Goal: Information Seeking & Learning: Learn about a topic

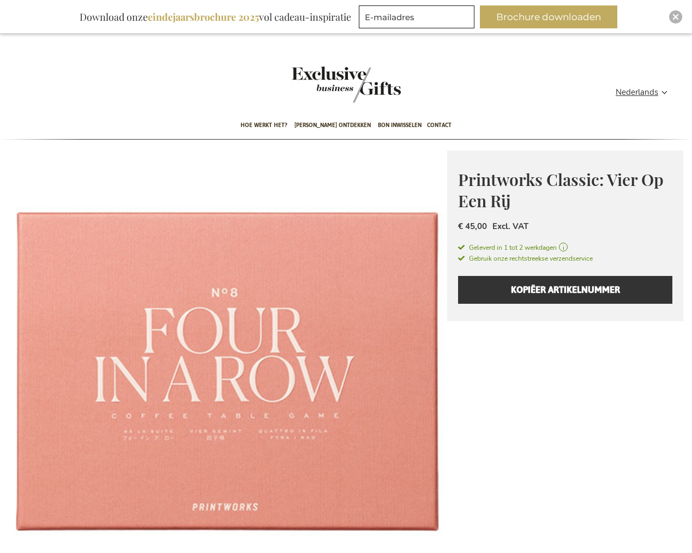
type input "administrator"
click at [673, 17] on img "Close" at bounding box center [675, 17] width 7 height 7
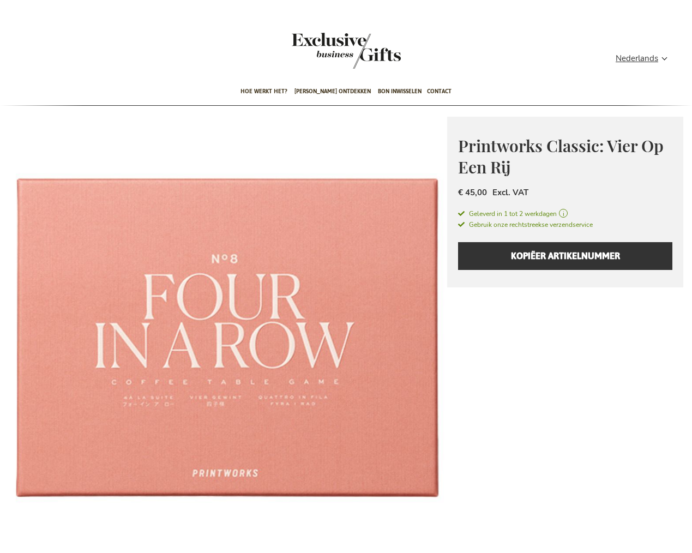
click at [517, 256] on div "Printworks Classic: Vier Op Een Rij Everyday beauty, thoughtfully designed. Pri…" at bounding box center [565, 202] width 236 height 171
click at [545, 249] on div "Printworks Classic: Vier Op Een Rij Everyday beauty, thoughtfully designed. Pri…" at bounding box center [565, 202] width 236 height 171
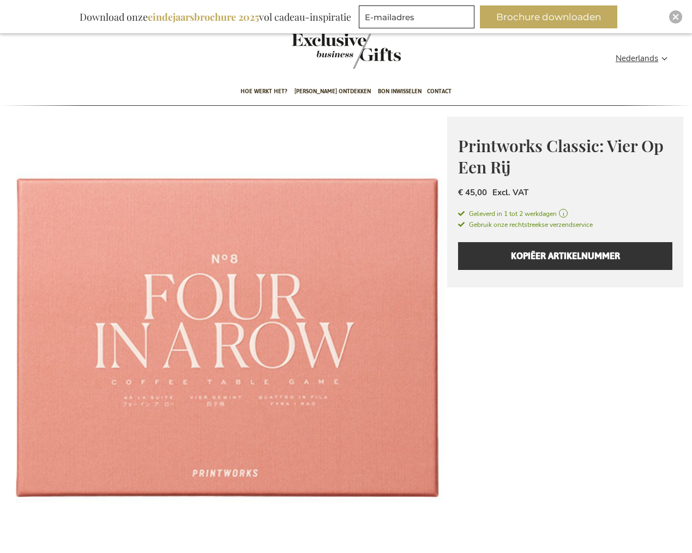
type input "administrator"
click at [676, 17] on img "Close" at bounding box center [675, 17] width 7 height 7
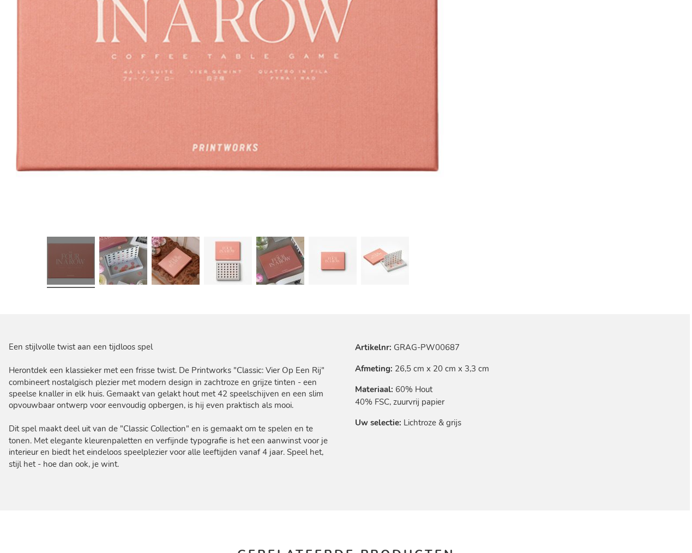
scroll to position [336, 0]
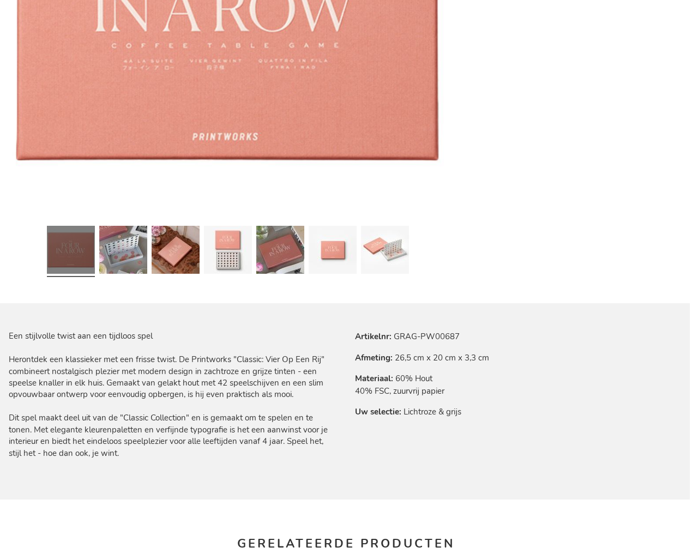
type input "administrator"
drag, startPoint x: 394, startPoint y: 370, endPoint x: 469, endPoint y: 368, distance: 75.8
click at [469, 342] on tr "Artikelnr GRAG-PW00687" at bounding box center [422, 336] width 134 height 12
drag, startPoint x: 677, startPoint y: 15, endPoint x: 625, endPoint y: 45, distance: 60.3
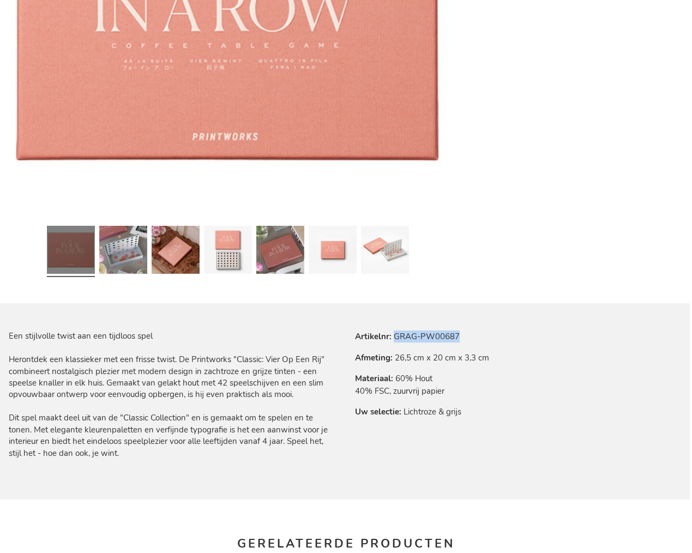
click at [0, 0] on img "Close" at bounding box center [0, 0] width 0 height 0
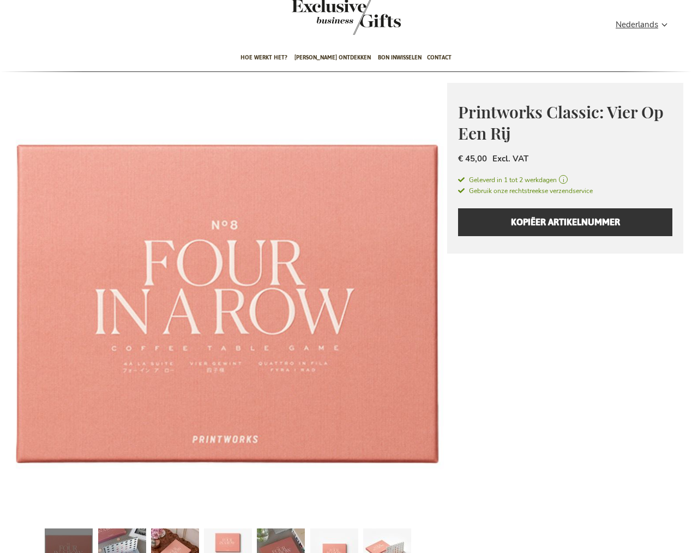
type input "administrator"
click at [0, 0] on img "Close" at bounding box center [0, 0] width 0 height 0
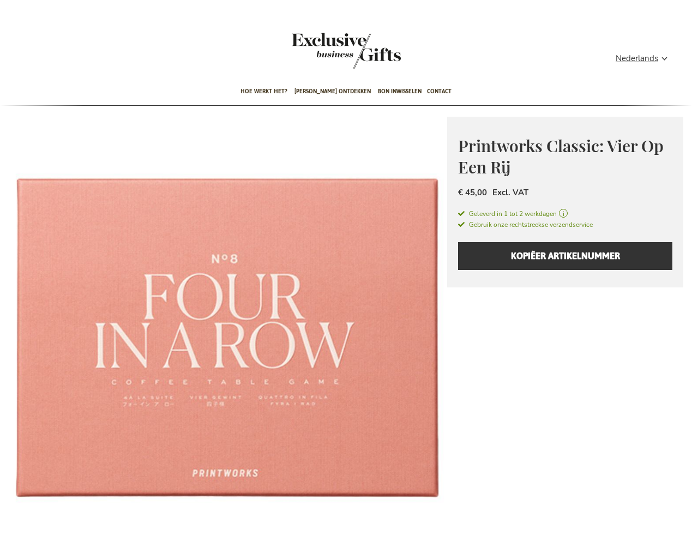
type input "administrator"
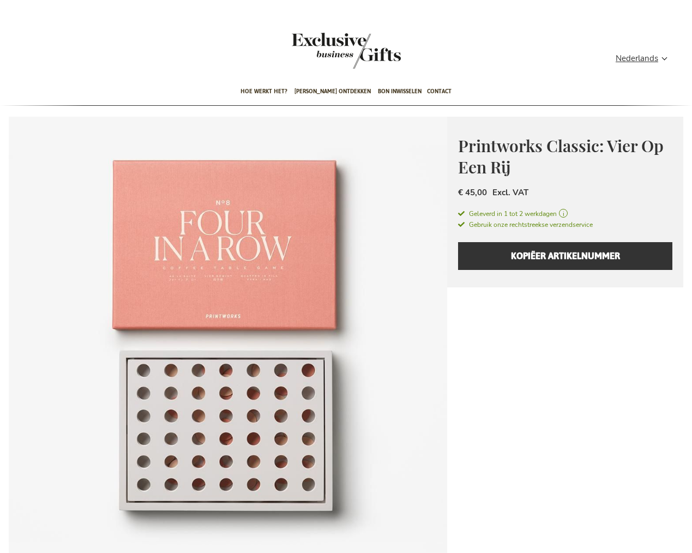
click at [342, 287] on img at bounding box center [228, 336] width 438 height 438
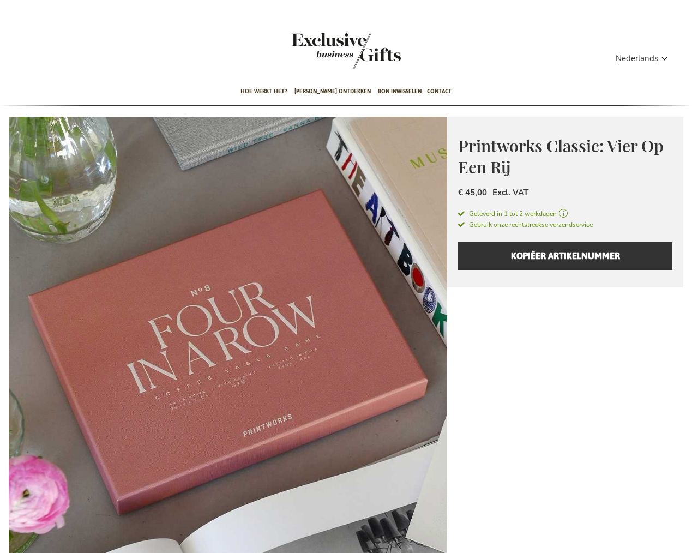
drag, startPoint x: 255, startPoint y: 305, endPoint x: 76, endPoint y: 308, distance: 179.4
click at [76, 308] on img at bounding box center [228, 336] width 438 height 438
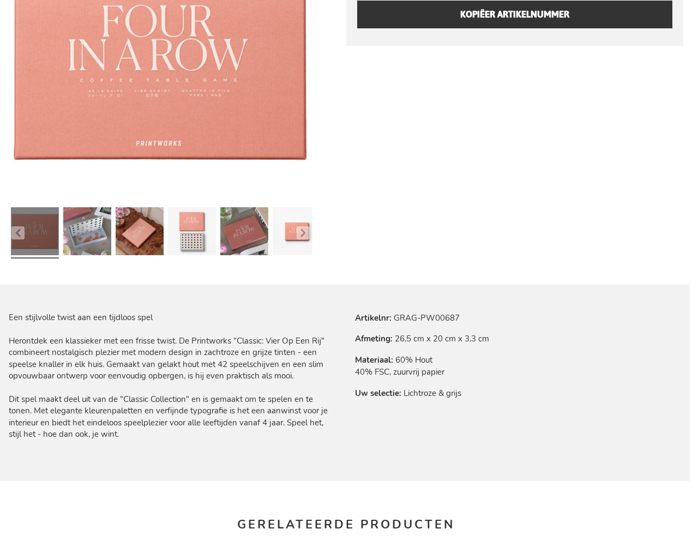
scroll to position [17, 0]
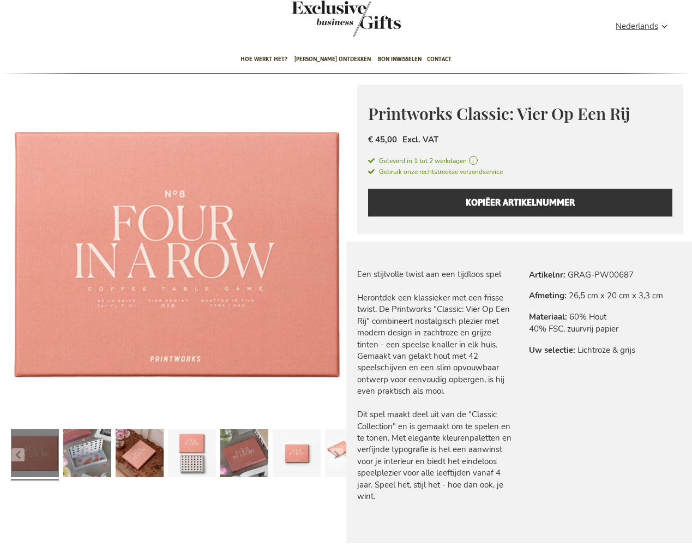
scroll to position [36, 0]
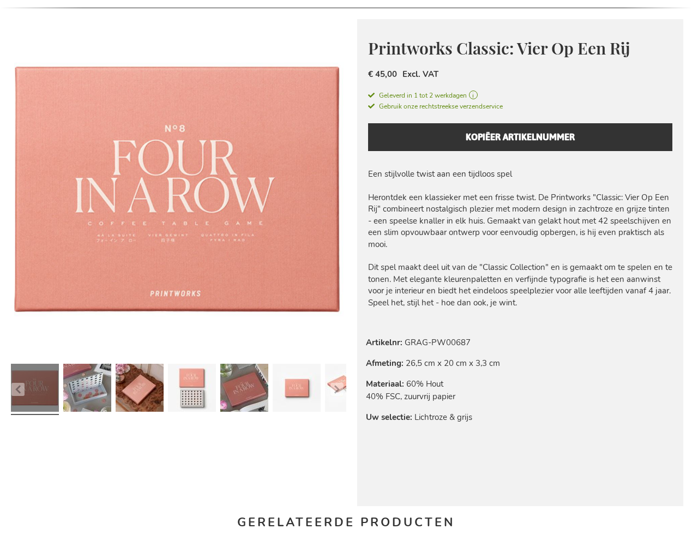
scroll to position [103, 0]
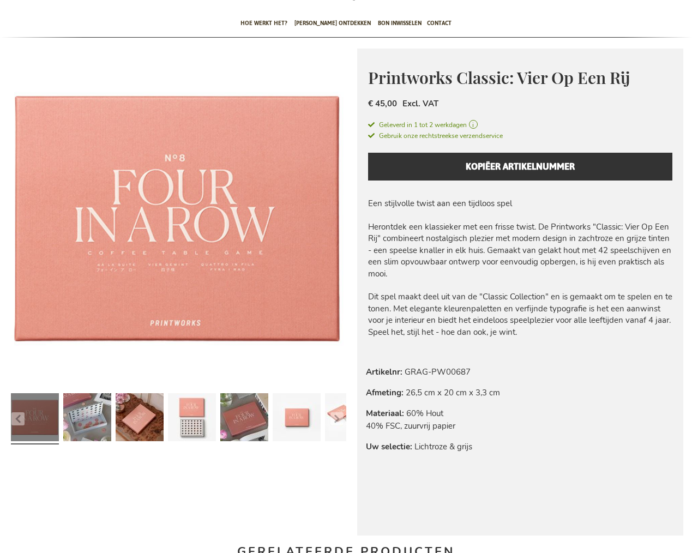
scroll to position [65, 0]
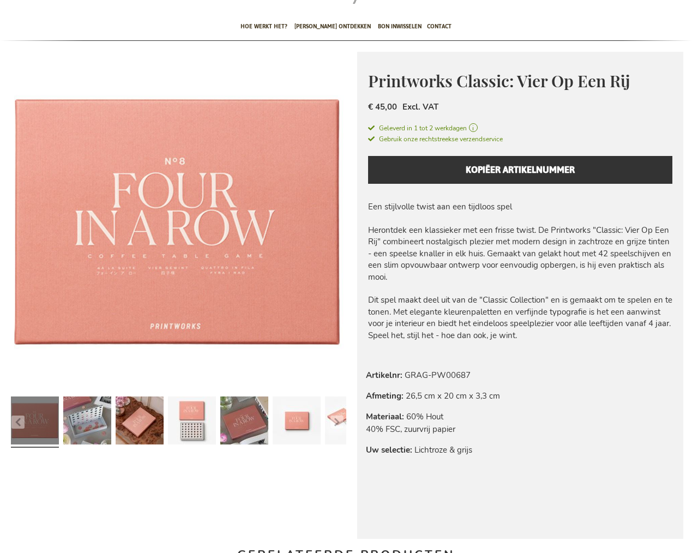
type input "administrator"
click at [512, 125] on div "Printworks Classic: Vier Op Een Rij Everyday beauty, thoughtfully designed. Pri…" at bounding box center [520, 126] width 327 height 149
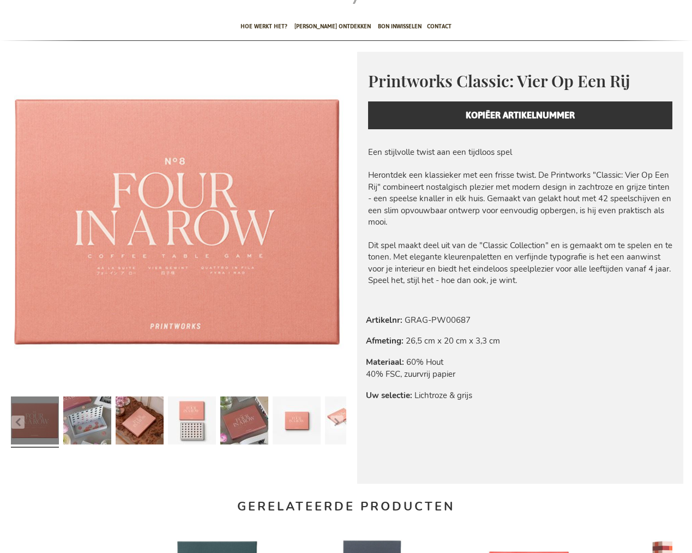
type input "administrator"
click at [433, 112] on div "Printworks Classic: Vier Op Een Rij Everyday beauty, thoughtfully designed. Pri…" at bounding box center [520, 99] width 327 height 95
click at [458, 118] on div "Printworks Classic: Vier Op Een Rij Everyday beauty, thoughtfully designed. Pri…" at bounding box center [520, 99] width 327 height 95
click at [517, 120] on div "Printworks Classic: Vier Op Een Rij Everyday beauty, thoughtfully designed. Pri…" at bounding box center [520, 99] width 327 height 95
click at [442, 119] on div "Printworks Classic: Vier Op Een Rij Everyday beauty, thoughtfully designed. Pri…" at bounding box center [520, 99] width 327 height 95
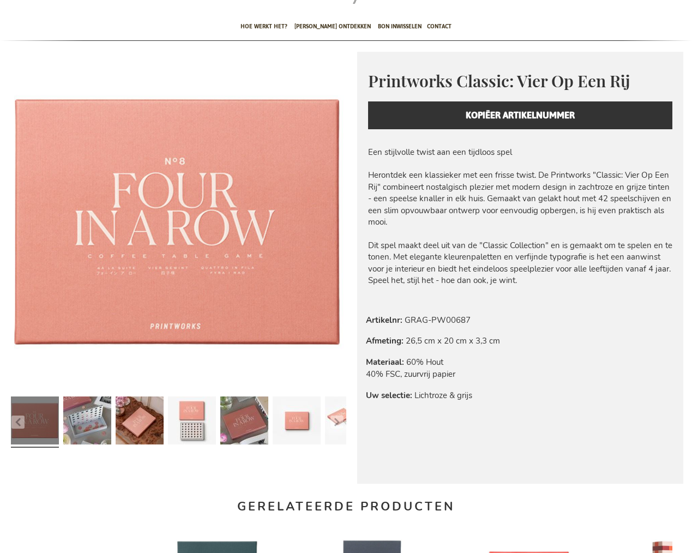
click at [445, 118] on div "Printworks Classic: Vier Op Een Rij Everyday beauty, thoughtfully designed. Pri…" at bounding box center [520, 99] width 327 height 95
click at [548, 168] on p "Een stijlvolle twist aan een tijdloos spel Herontdek een klassieker met een fri…" at bounding box center [521, 217] width 307 height 140
click at [537, 201] on p "Een stijlvolle twist aan een tijdloos spel Herontdek een klassieker met een fri…" at bounding box center [521, 217] width 307 height 140
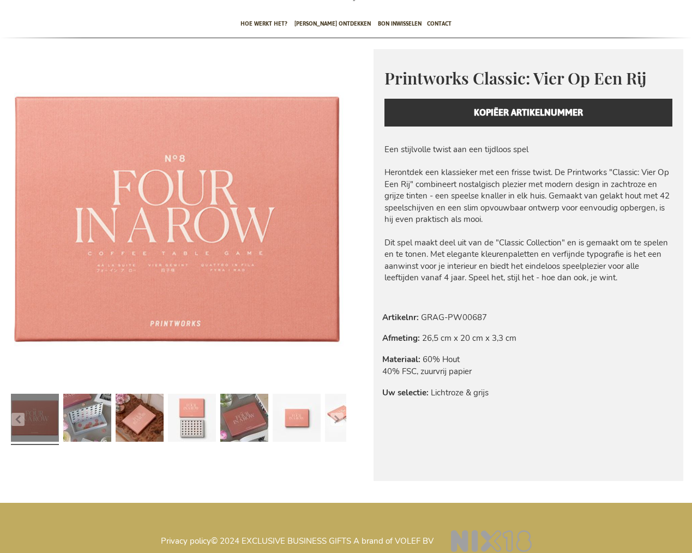
type input "administrator"
click at [440, 117] on div "Printworks Classic: Vier Op Een Rij Everyday beauty, thoughtfully designed. Pri…" at bounding box center [529, 96] width 310 height 95
click at [522, 116] on div "Printworks Classic: Vier Op Een Rij Everyday beauty, thoughtfully designed. Pri…" at bounding box center [529, 96] width 310 height 95
drag, startPoint x: 519, startPoint y: 111, endPoint x: 426, endPoint y: 123, distance: 92.9
click at [518, 111] on div "Printworks Classic: Vier Op Een Rij Everyday beauty, thoughtfully designed. Pri…" at bounding box center [529, 96] width 310 height 95
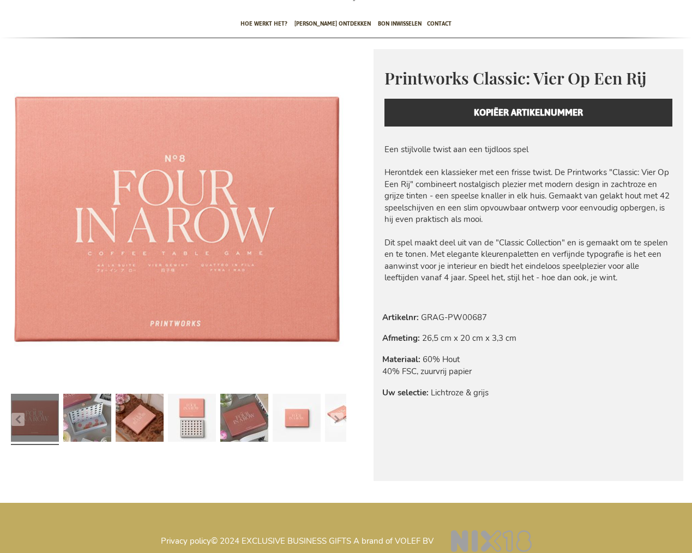
click at [443, 110] on div "Printworks Classic: Vier Op Een Rij Everyday beauty, thoughtfully designed. Pri…" at bounding box center [529, 96] width 310 height 95
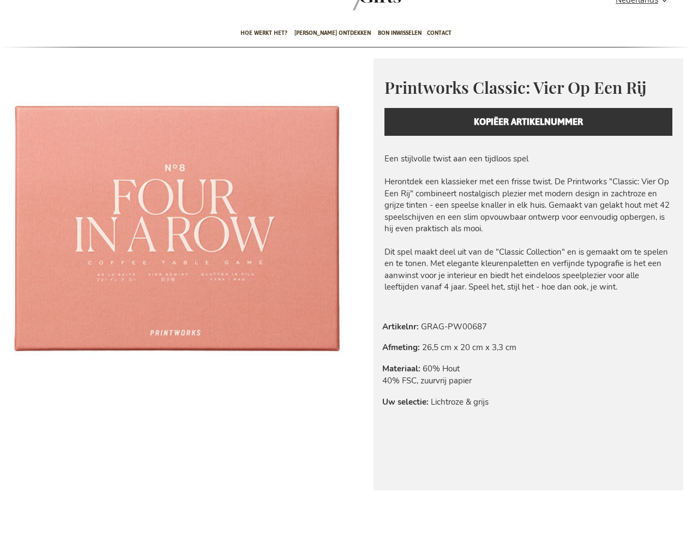
click at [425, 100] on div "Printworks Classic: Vier Op Een Rij Everyday beauty, thoughtfully designed. Pri…" at bounding box center [529, 105] width 310 height 95
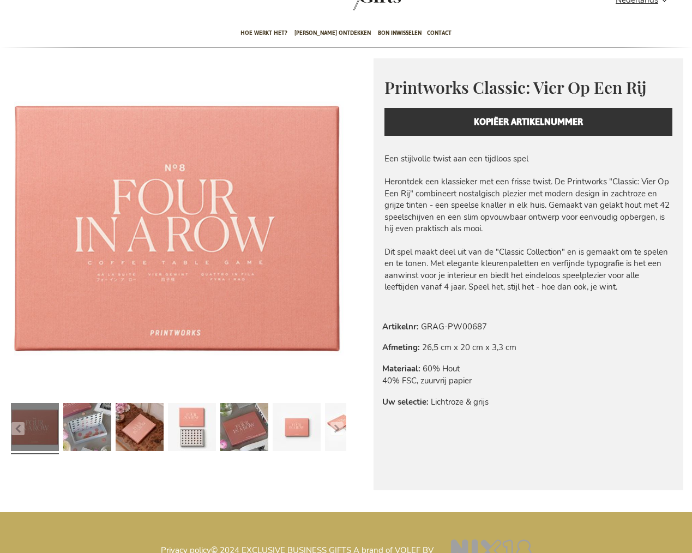
click at [428, 112] on div "Printworks Classic: Vier Op Een Rij Everyday beauty, thoughtfully designed. Pri…" at bounding box center [529, 105] width 310 height 95
drag, startPoint x: 428, startPoint y: 116, endPoint x: 501, endPoint y: 115, distance: 72.5
click at [428, 116] on div "Printworks Classic: Vier Op Een Rij Everyday beauty, thoughtfully designed. Pri…" at bounding box center [529, 105] width 310 height 95
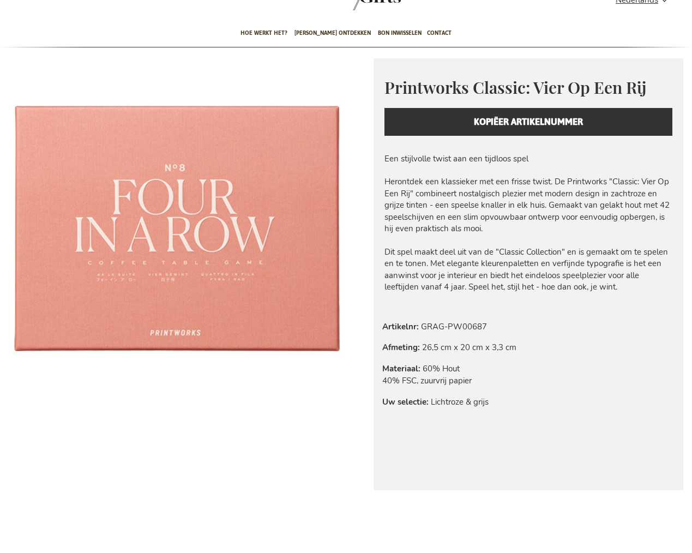
click at [443, 125] on div "Printworks Classic: Vier Op Een Rij Everyday beauty, thoughtfully designed. Pri…" at bounding box center [529, 105] width 310 height 95
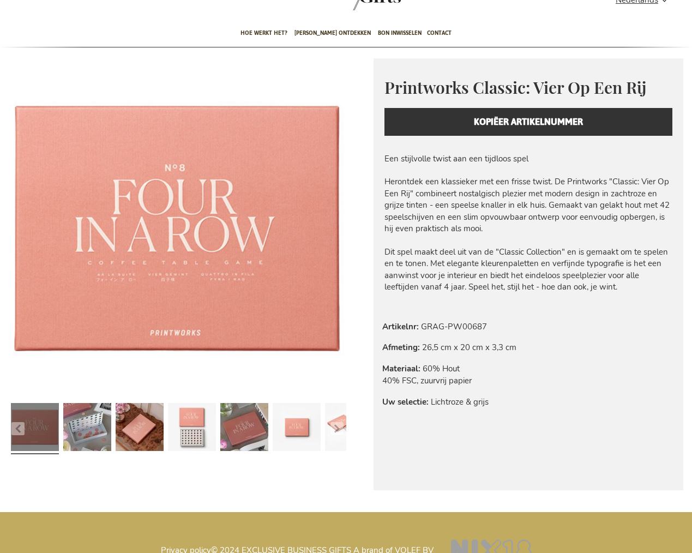
click at [451, 127] on div "Printworks Classic: Vier Op Een Rij Everyday beauty, thoughtfully designed. Pri…" at bounding box center [529, 105] width 310 height 95
drag, startPoint x: 442, startPoint y: 124, endPoint x: 434, endPoint y: 229, distance: 105.6
click at [442, 124] on div "Printworks Classic: Vier Op Een Rij Everyday beauty, thoughtfully designed. Pri…" at bounding box center [529, 105] width 310 height 95
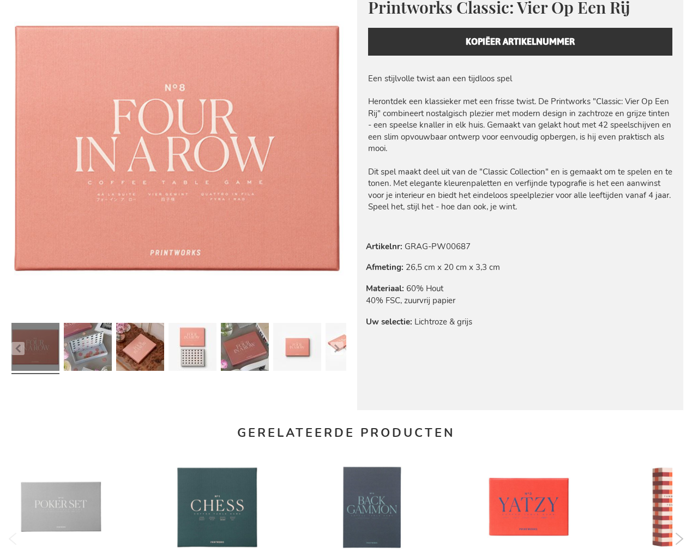
scroll to position [270, 0]
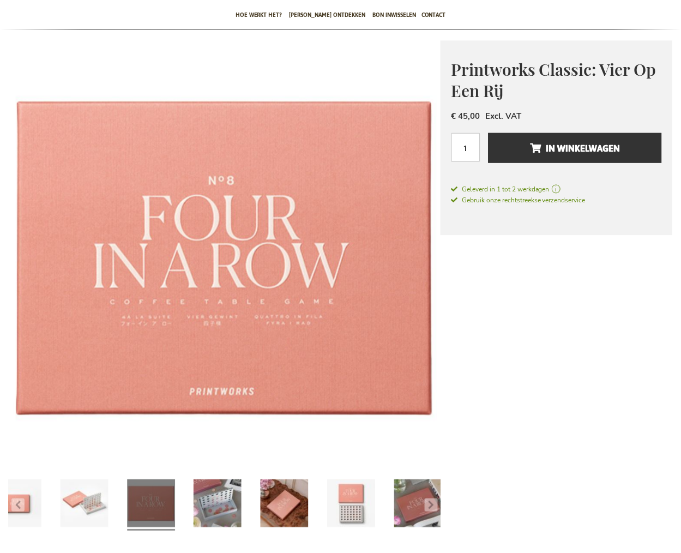
scroll to position [90, 0]
type input "administrator"
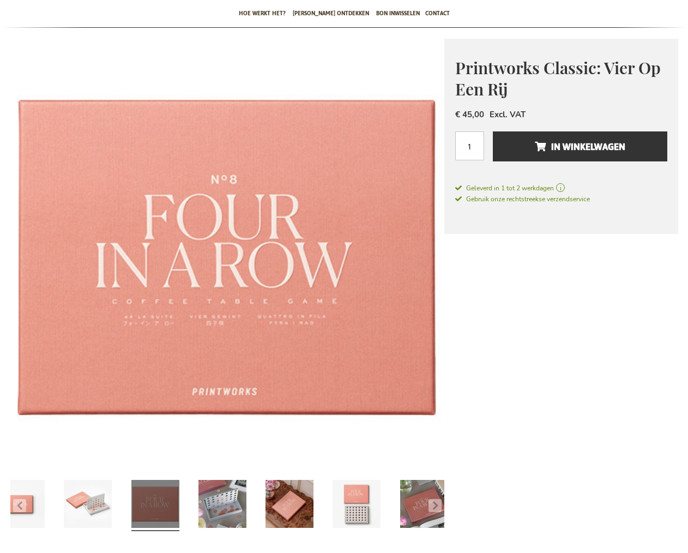
scroll to position [79, 0]
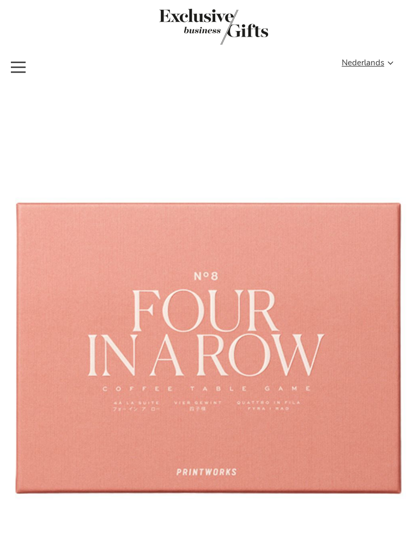
type input "administrator"
click at [19, 55] on span "Toggle Nav" at bounding box center [19, 55] width 20 height 0
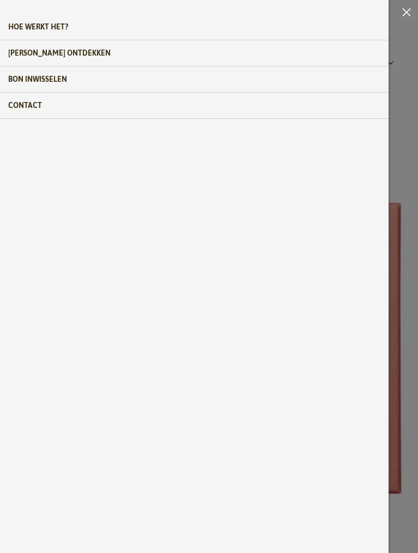
click at [407, 11] on span "Toggle Nav" at bounding box center [409, 12] width 17 height 25
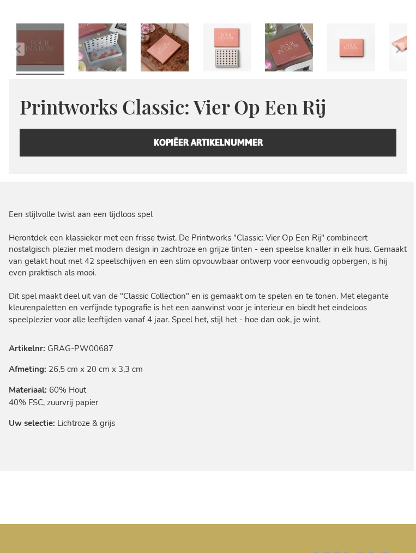
scroll to position [563, 0]
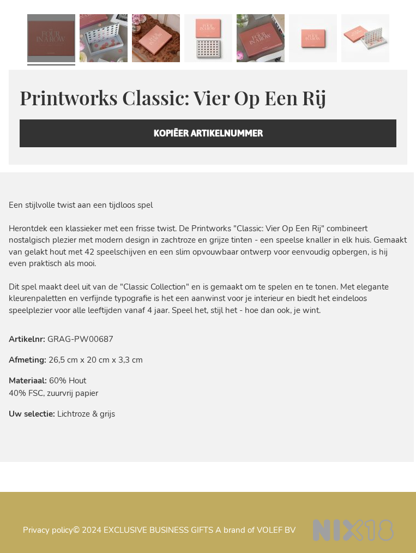
scroll to position [505, 0]
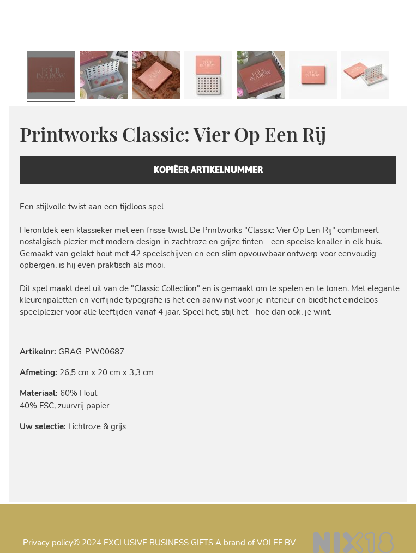
scroll to position [516, 0]
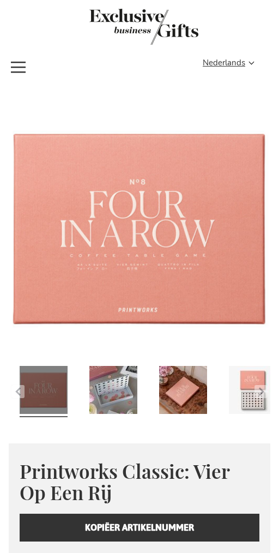
scroll to position [104, 0]
